Goal: Book appointment/travel/reservation

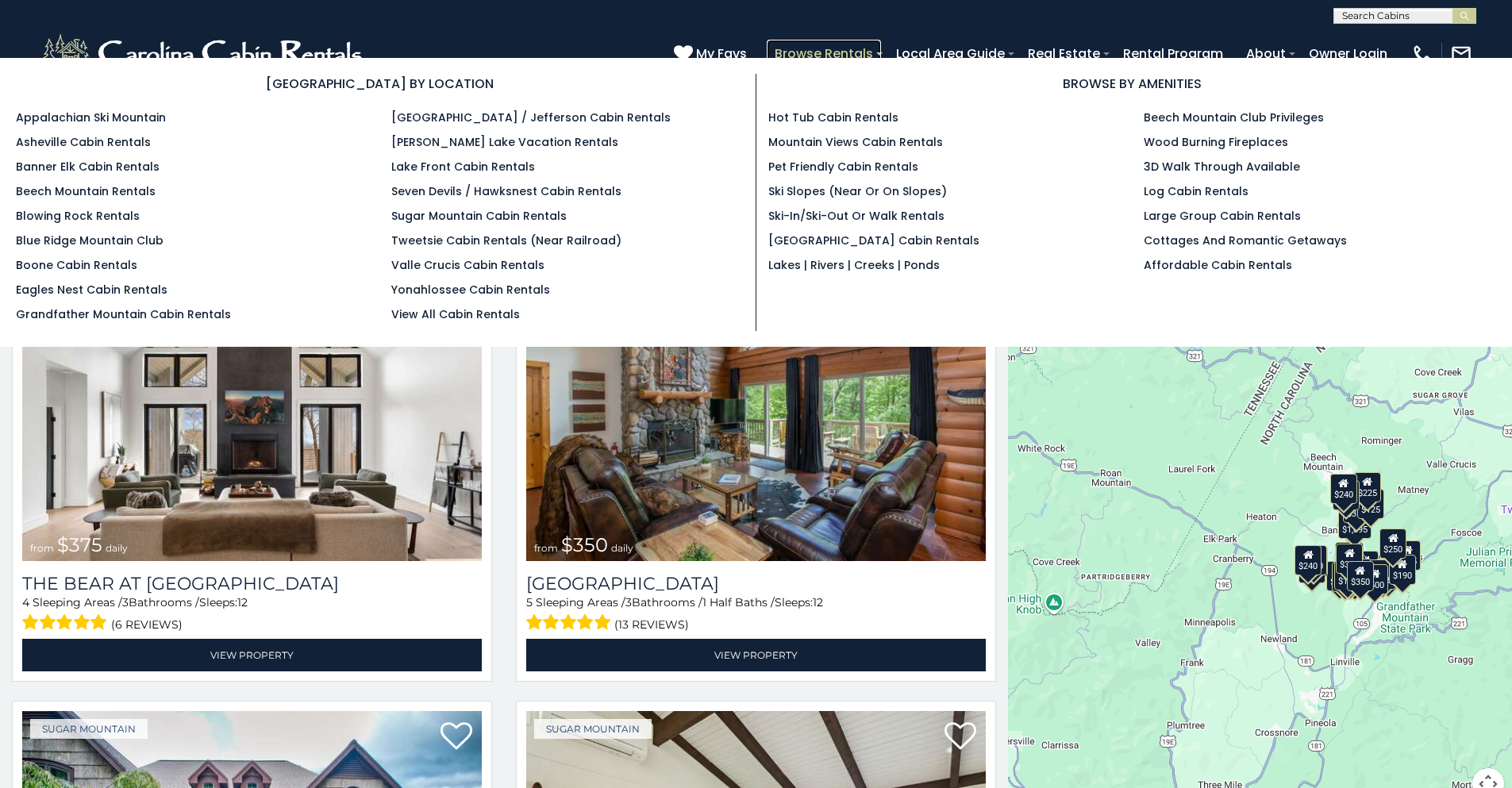
click at [776, 42] on link "Browse Rentals" at bounding box center [824, 54] width 114 height 28
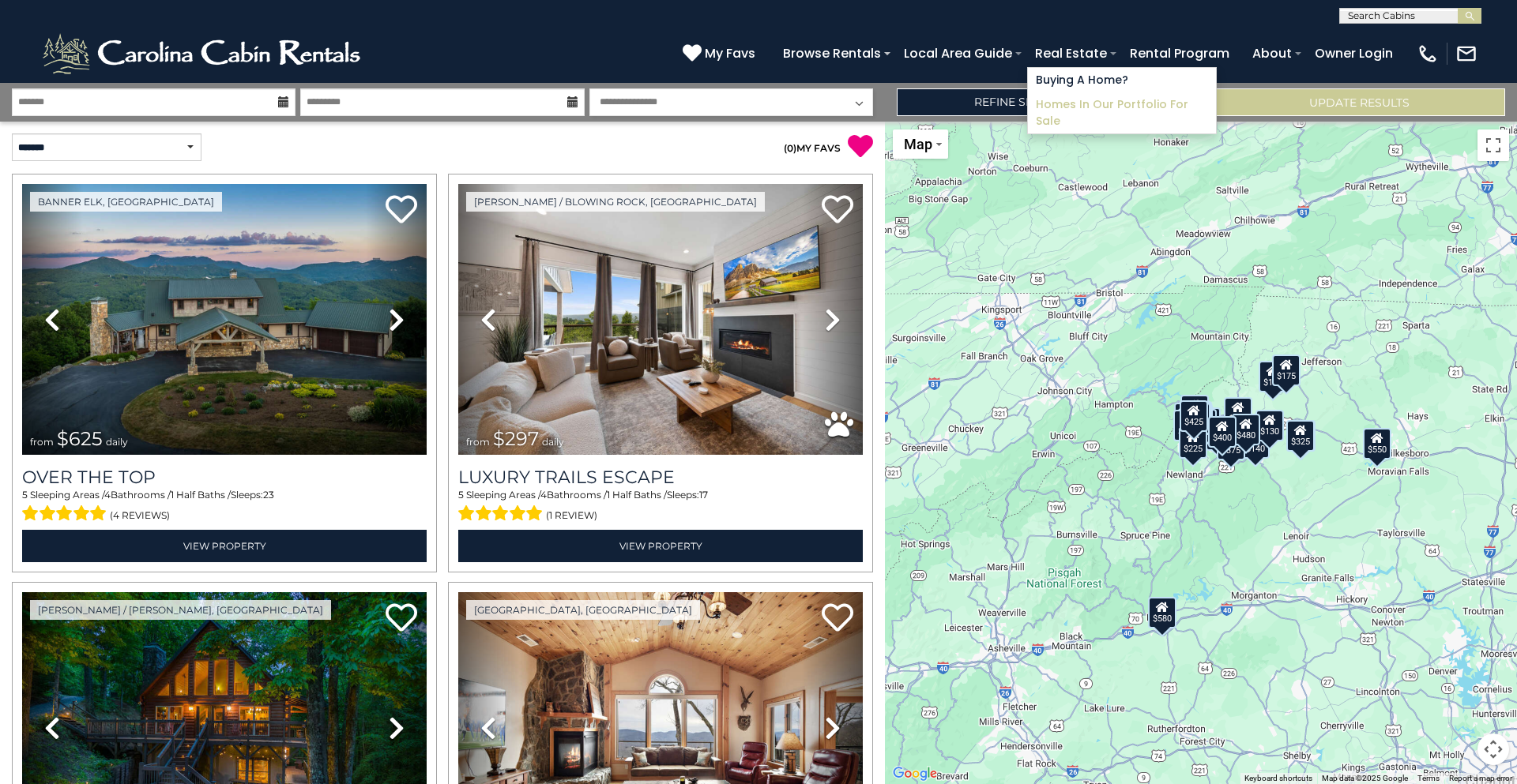
type input "**********"
